Goal: Navigation & Orientation: Find specific page/section

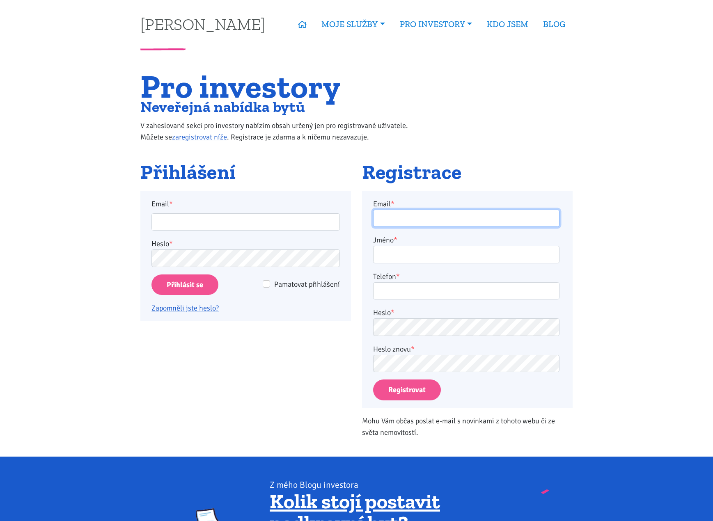
type input "petr.vacek@centrum.cz"
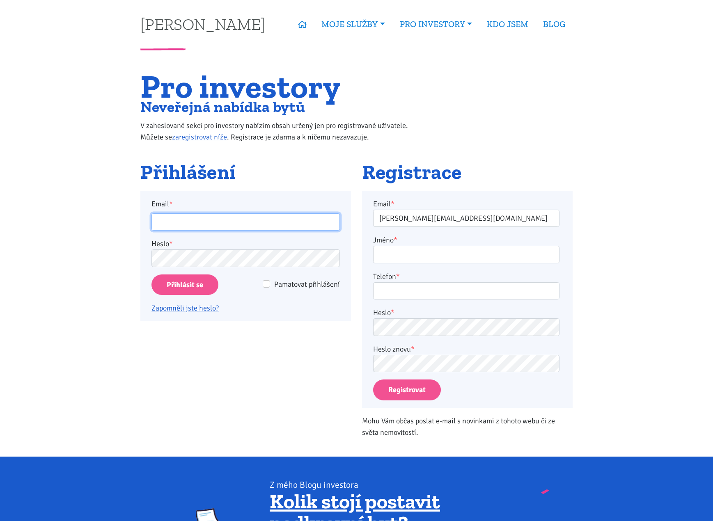
type input "petr.vacek@centrum.cz"
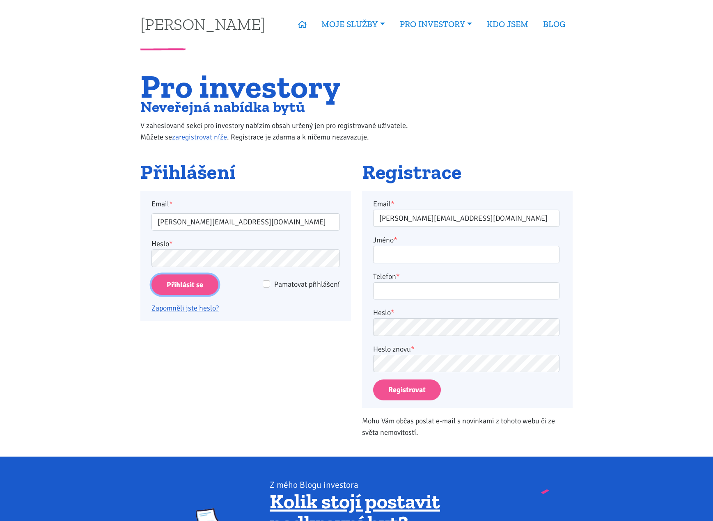
click at [191, 281] on input "Přihlásit se" at bounding box center [184, 284] width 67 height 21
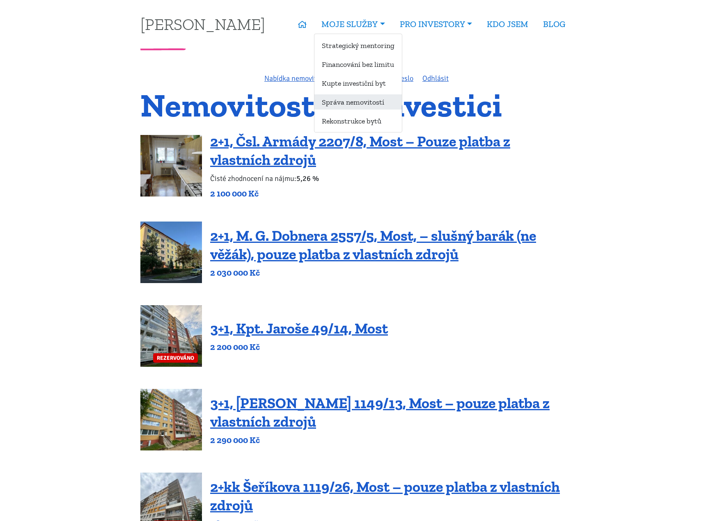
click at [351, 104] on link "Správa nemovitostí" at bounding box center [357, 101] width 87 height 15
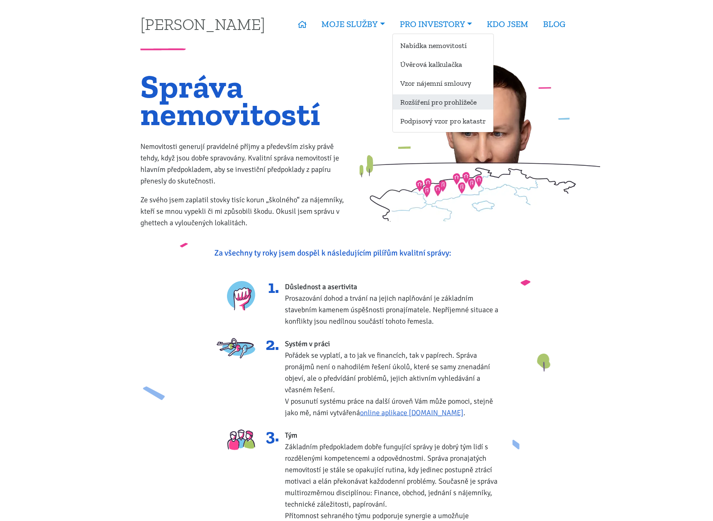
click at [425, 105] on link "Rozšíření pro prohlížeče" at bounding box center [443, 101] width 100 height 15
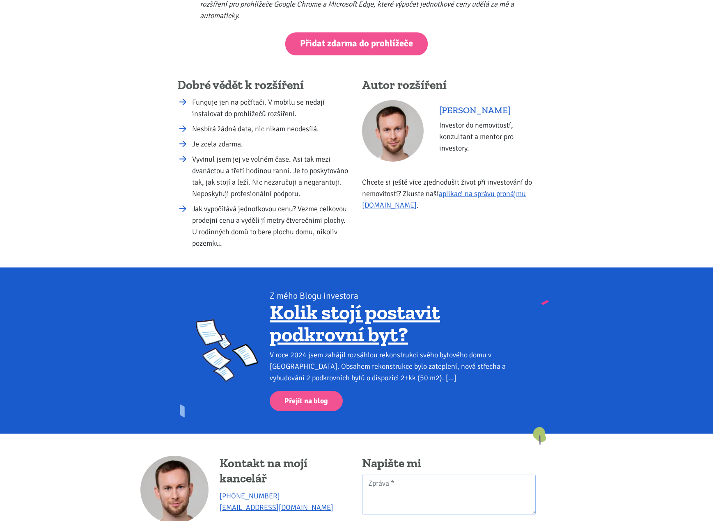
scroll to position [410, 0]
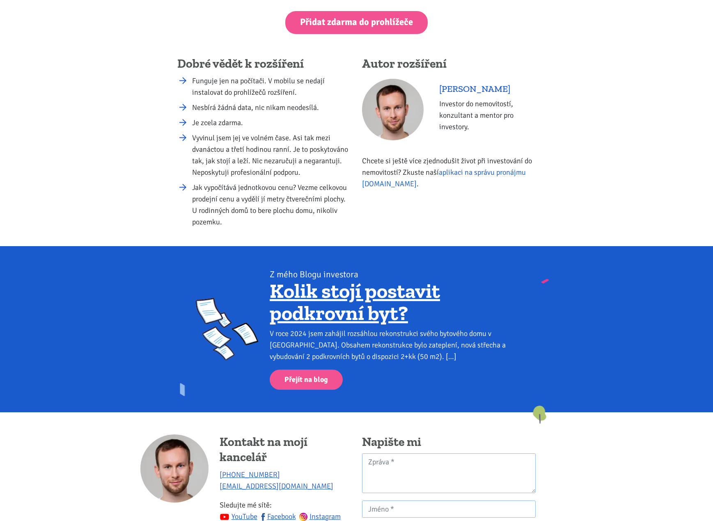
click at [395, 182] on link "aplikaci na správu pronájmu [DOMAIN_NAME]" at bounding box center [444, 178] width 164 height 21
